Goal: Information Seeking & Learning: Learn about a topic

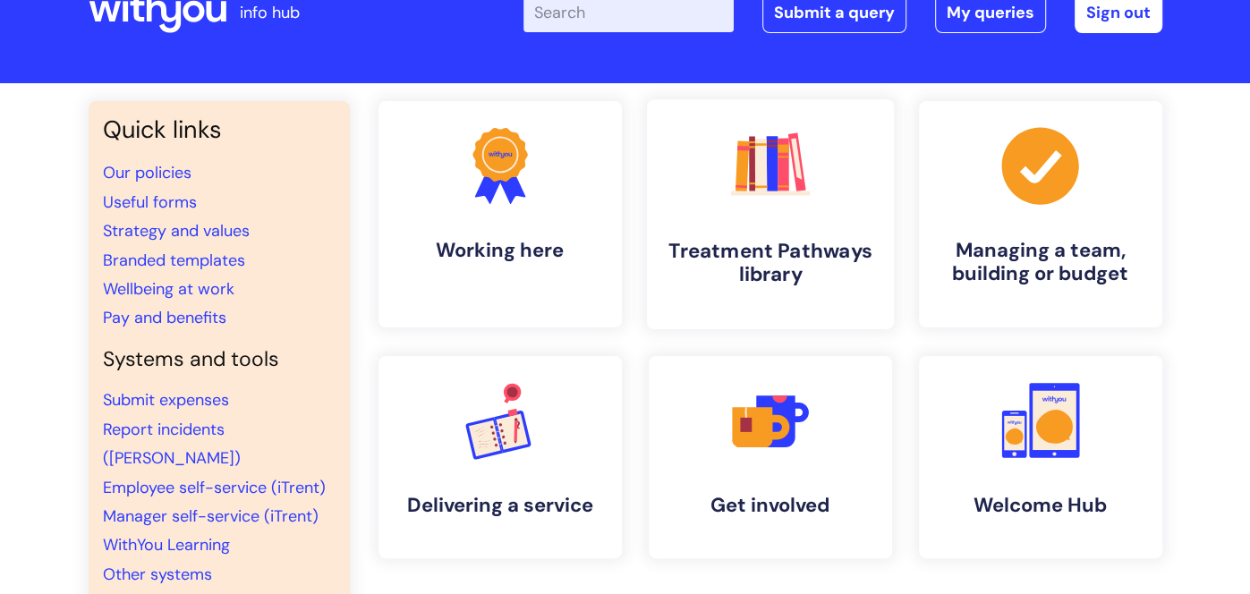
scroll to position [64, 0]
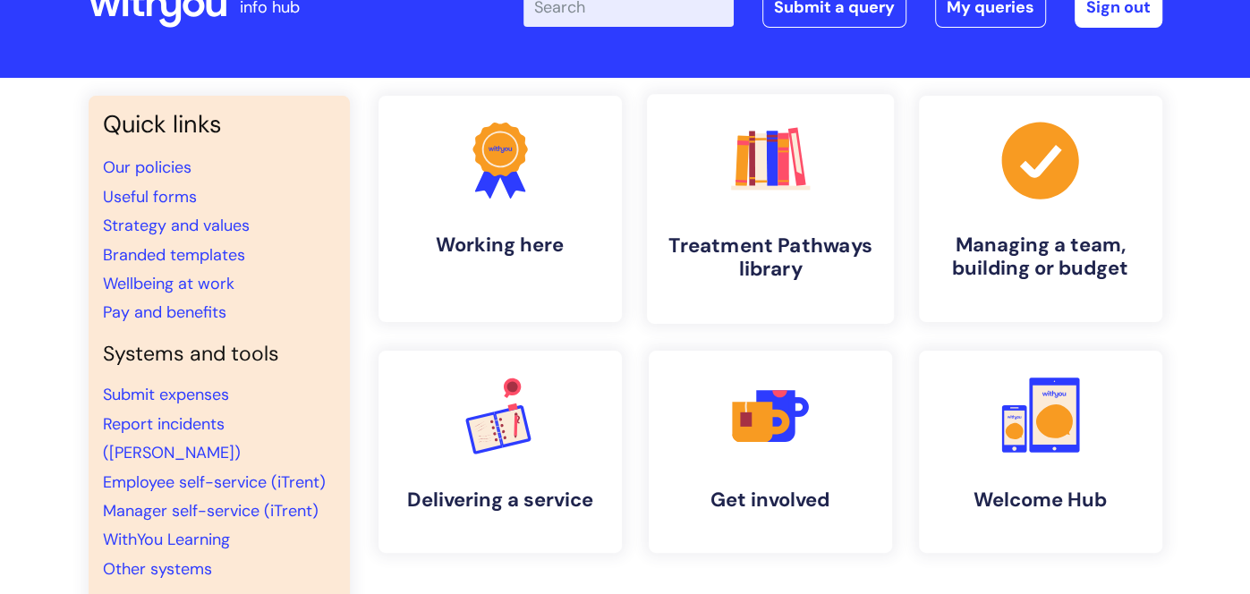
click at [773, 248] on h4 "Treatment Pathways library" at bounding box center [770, 258] width 218 height 48
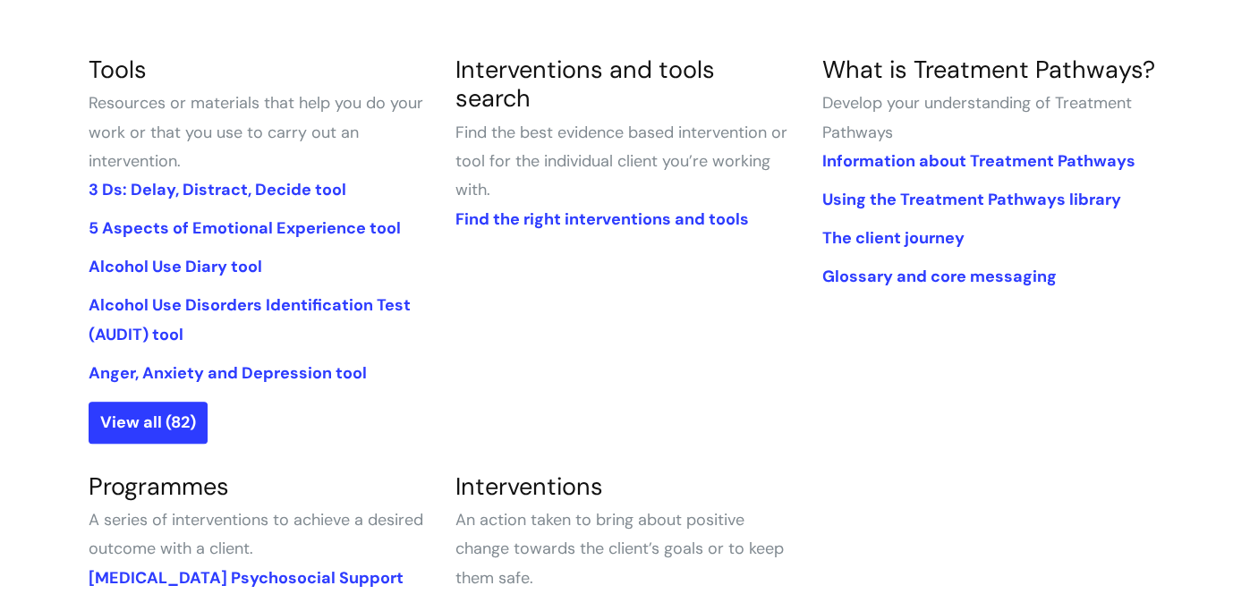
scroll to position [404, 0]
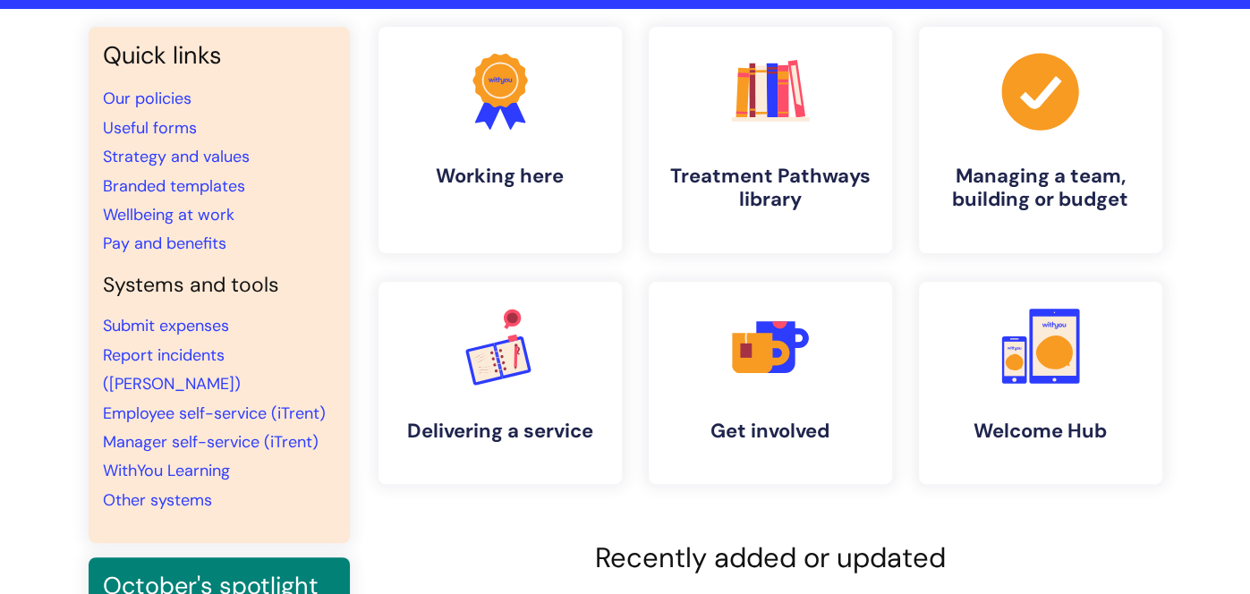
scroll to position [135, 0]
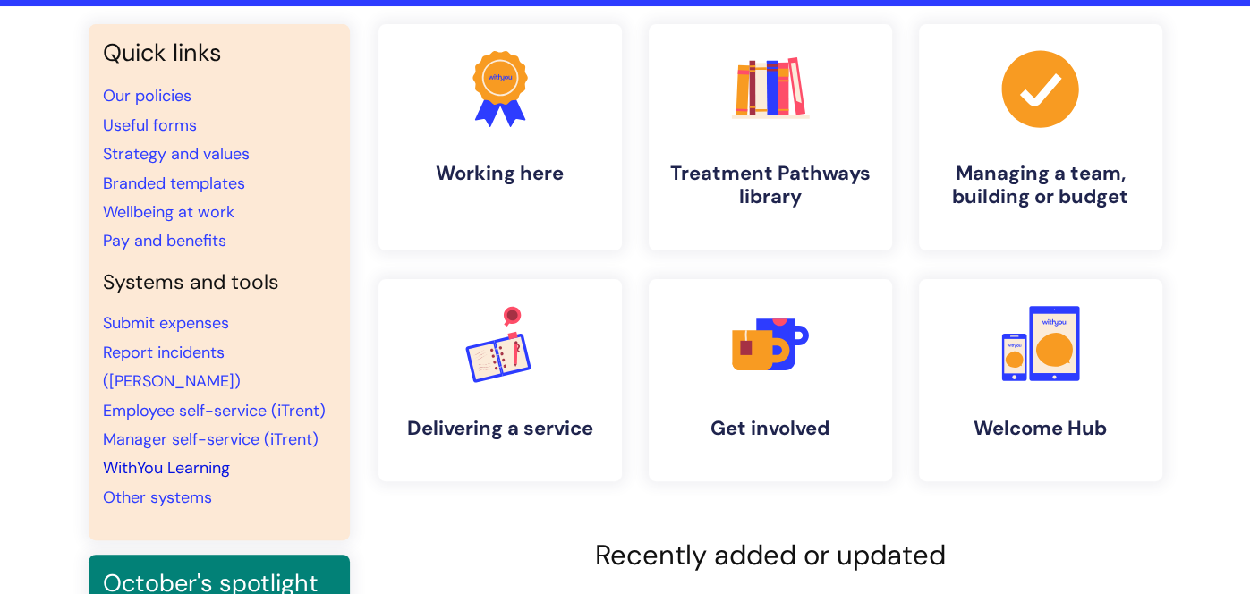
click at [171, 457] on link "WithYou Learning" at bounding box center [166, 467] width 127 height 21
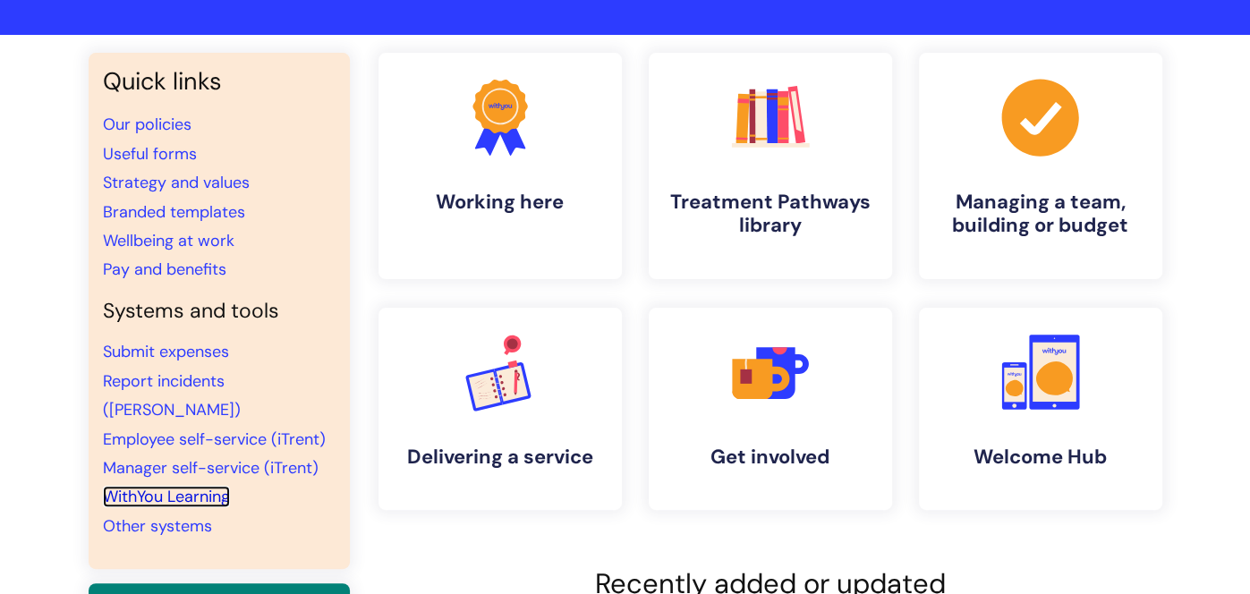
scroll to position [0, 0]
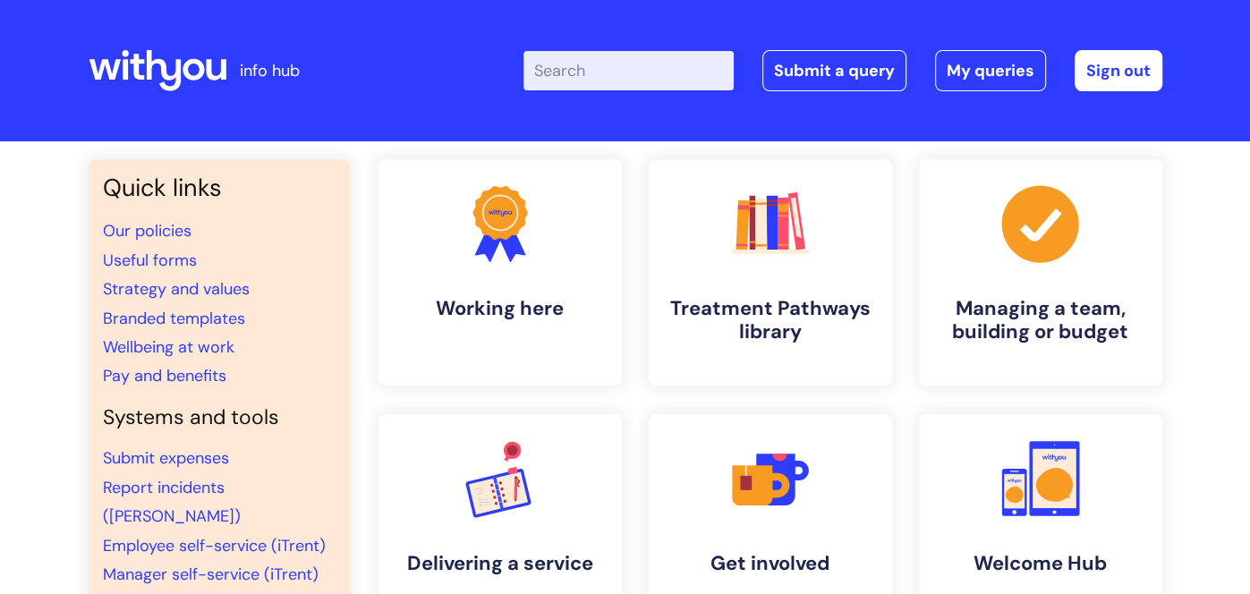
click at [574, 70] on input "Enter your search term here..." at bounding box center [628, 70] width 210 height 39
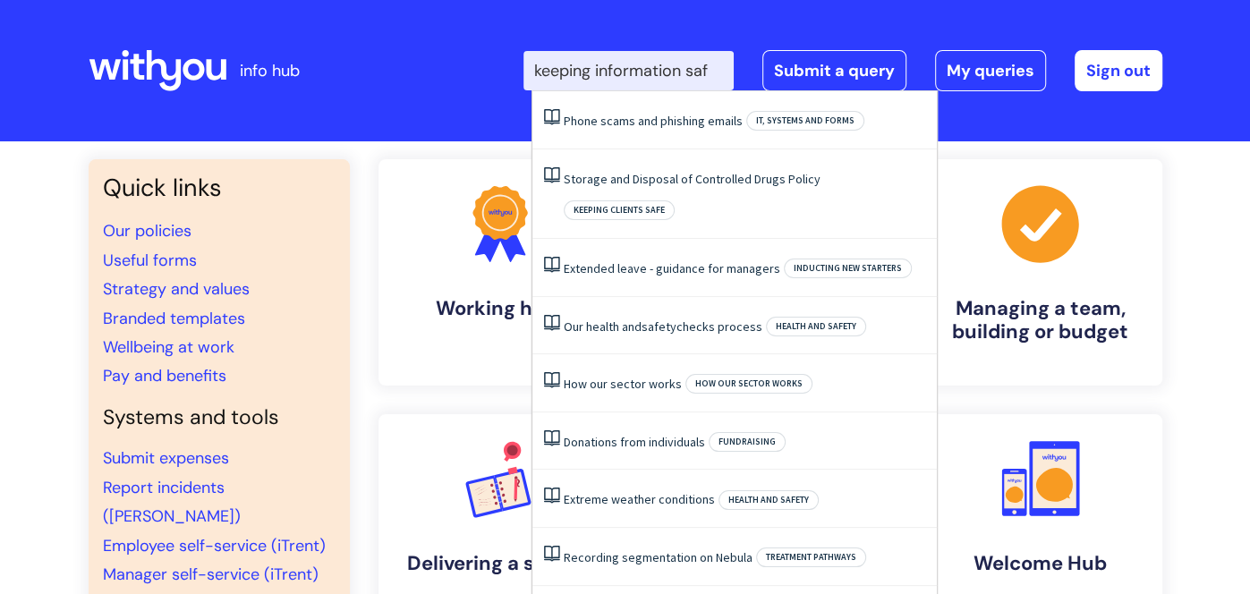
type input "keeping information safe"
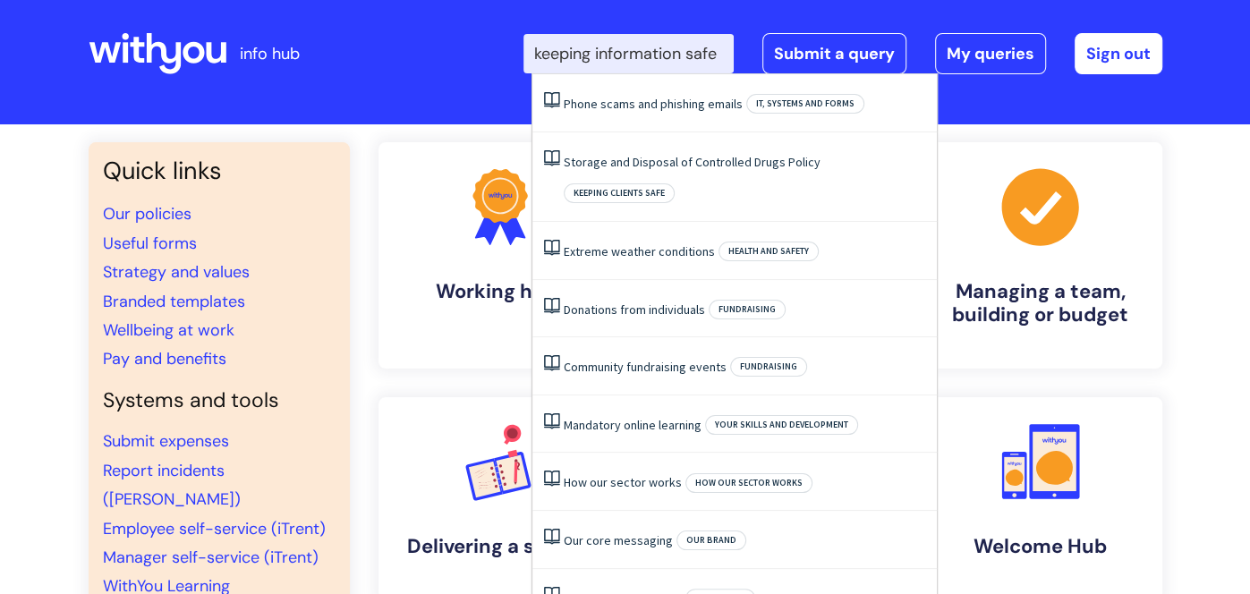
scroll to position [18, 0]
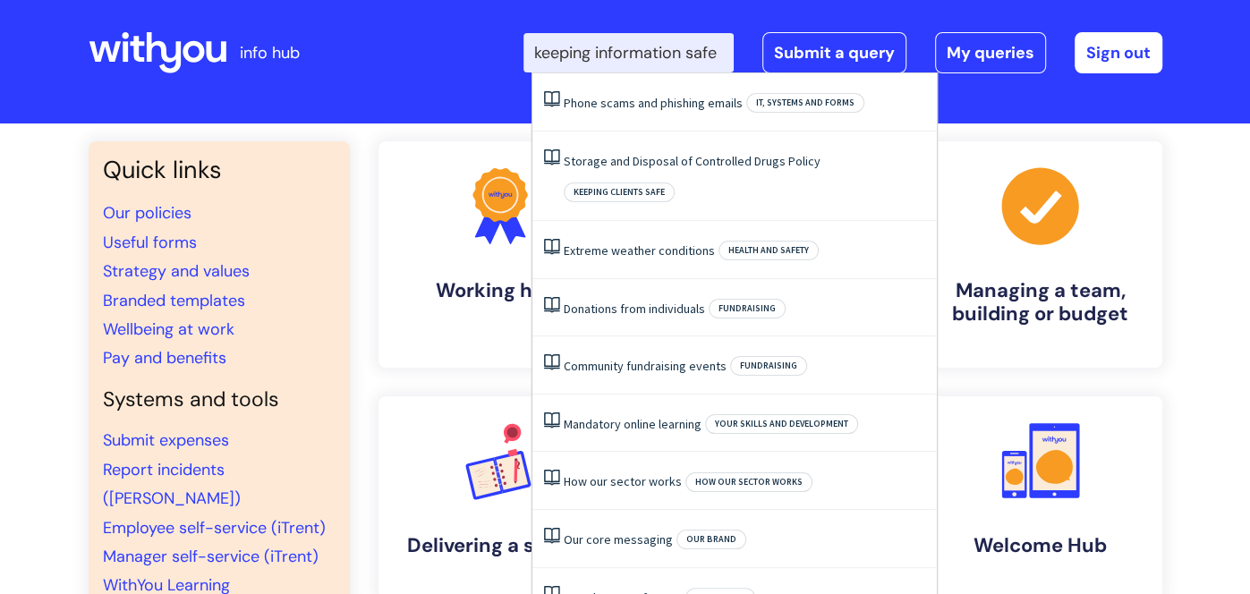
click at [716, 51] on input "keeping information safe" at bounding box center [628, 52] width 210 height 39
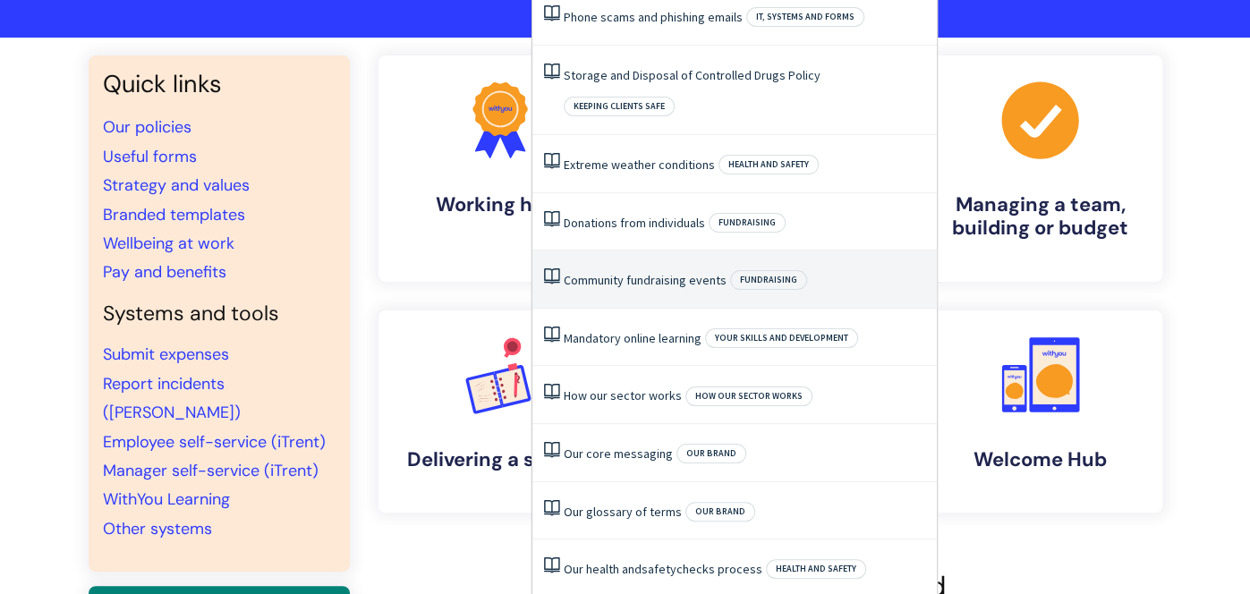
scroll to position [105, 0]
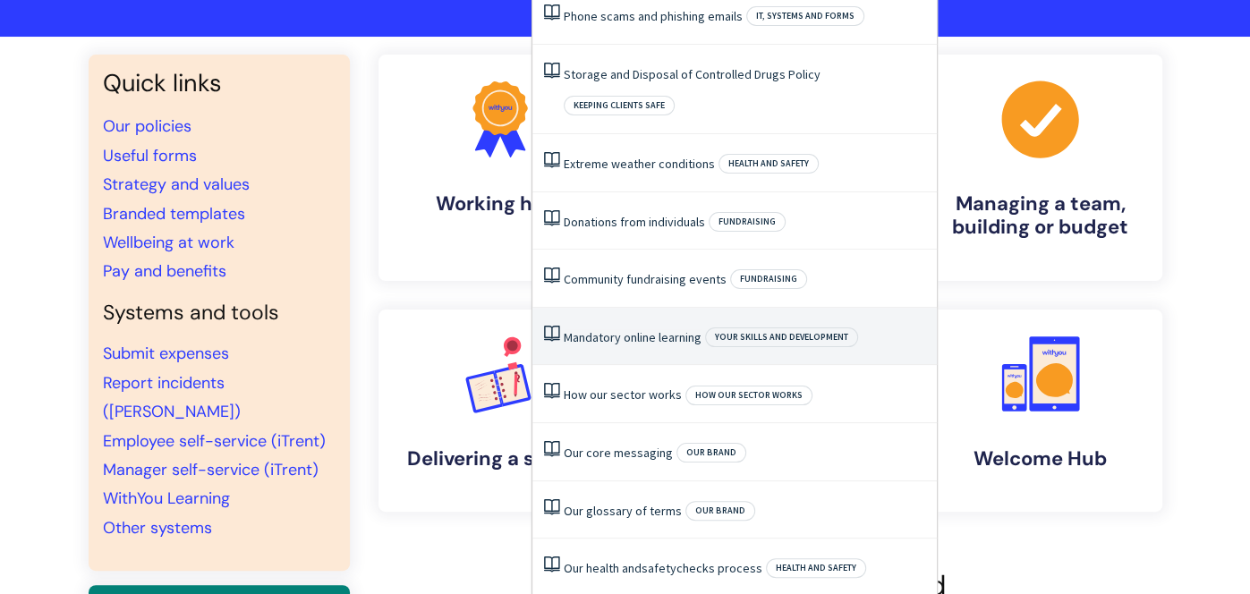
click at [647, 329] on link "Mandatory online learning" at bounding box center [633, 337] width 138 height 16
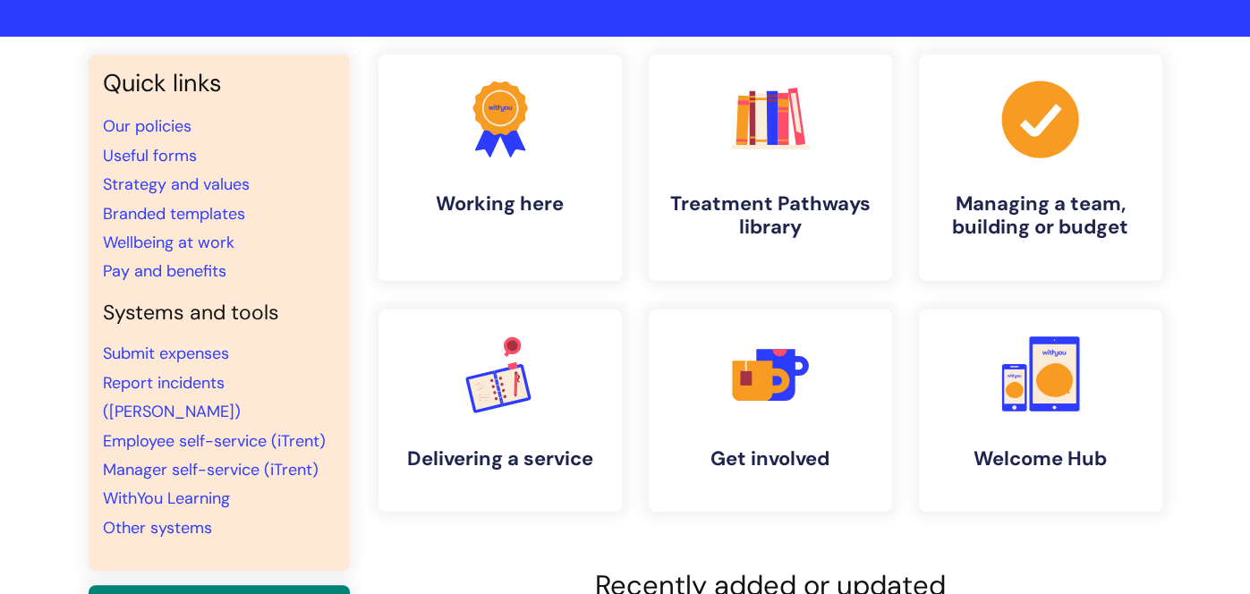
scroll to position [0, 0]
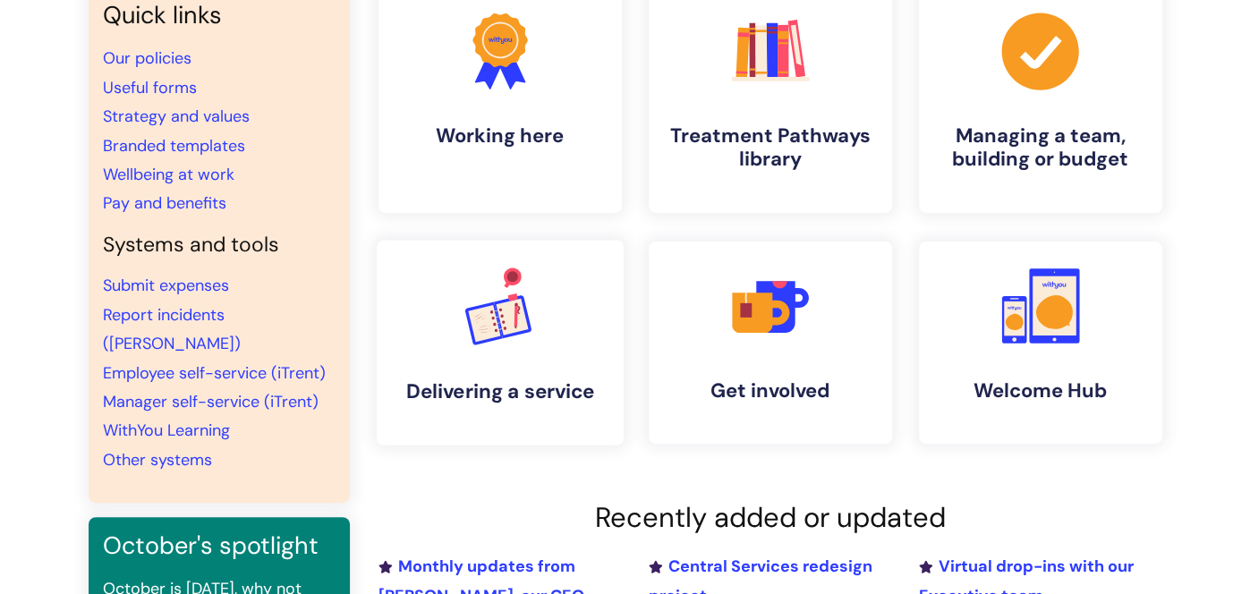
scroll to position [180, 0]
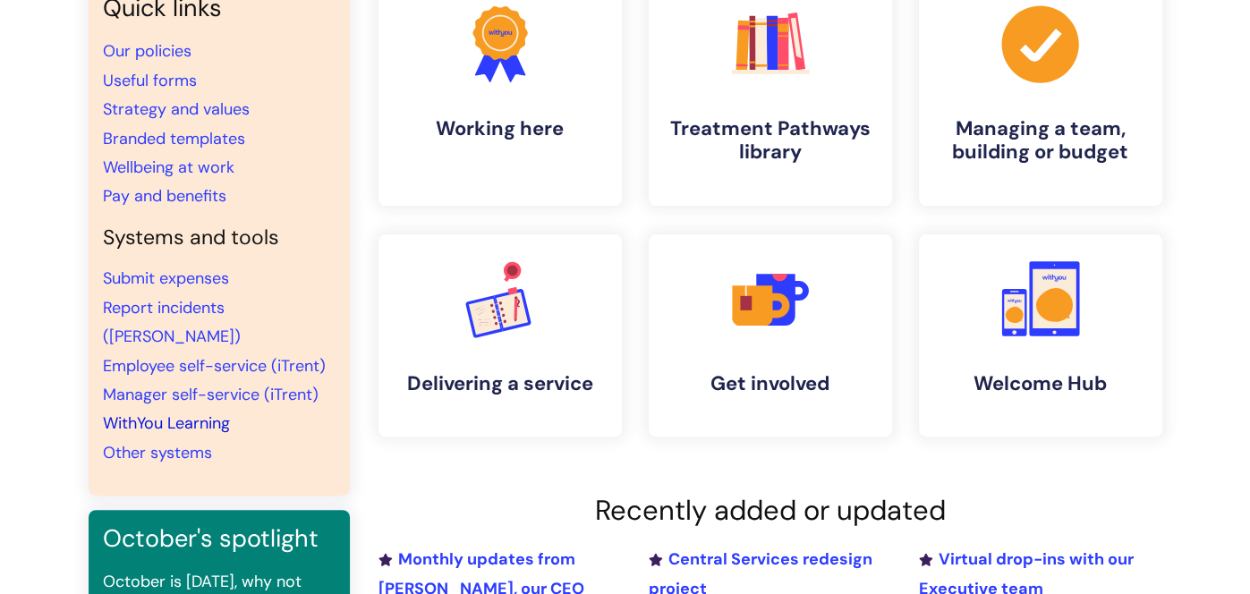
click at [195, 413] on link "WithYou Learning" at bounding box center [166, 423] width 127 height 21
